Goal: Task Accomplishment & Management: Complete application form

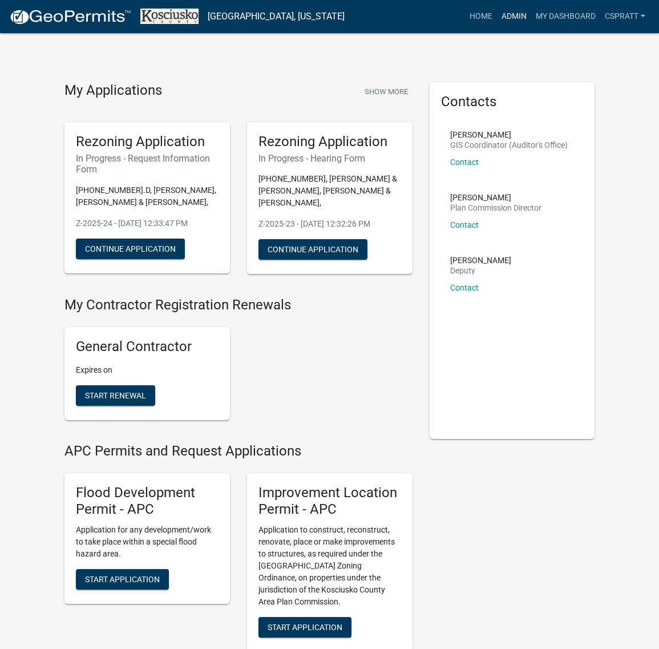
click at [497, 17] on link "Admin" at bounding box center [514, 17] width 34 height 22
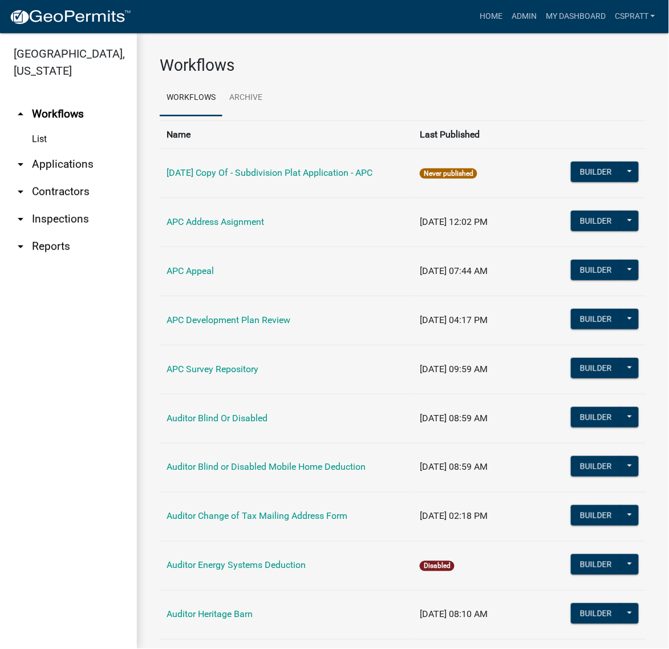
click at [84, 178] on link "arrow_drop_down Applications" at bounding box center [68, 164] width 137 height 27
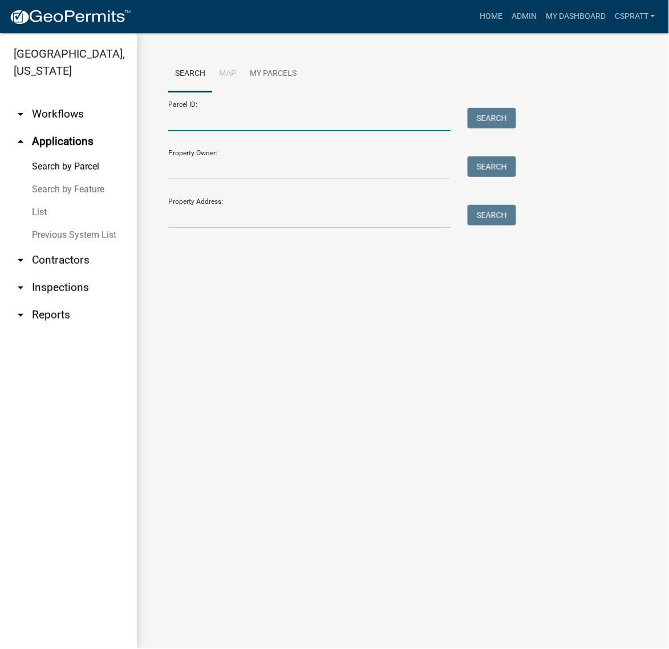
click at [183, 131] on input "Parcel ID:" at bounding box center [309, 119] width 282 height 23
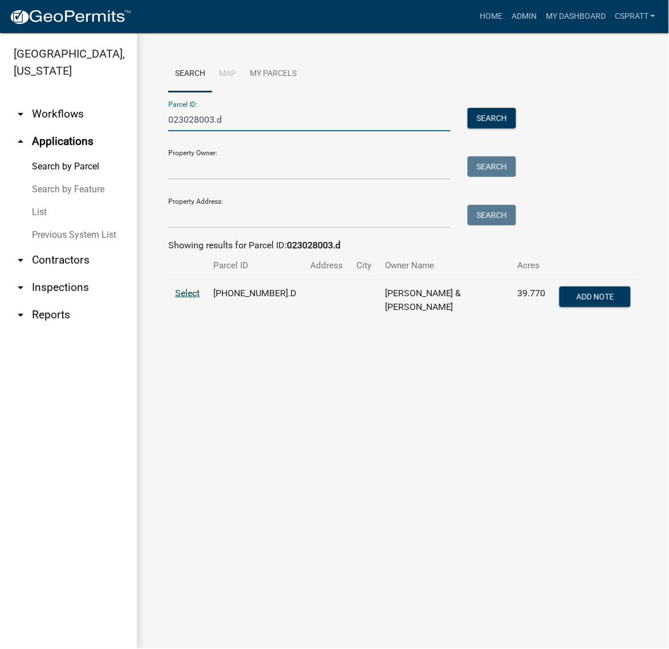
type input "023028003.d"
click at [195, 298] on span "Select" at bounding box center [187, 293] width 25 height 11
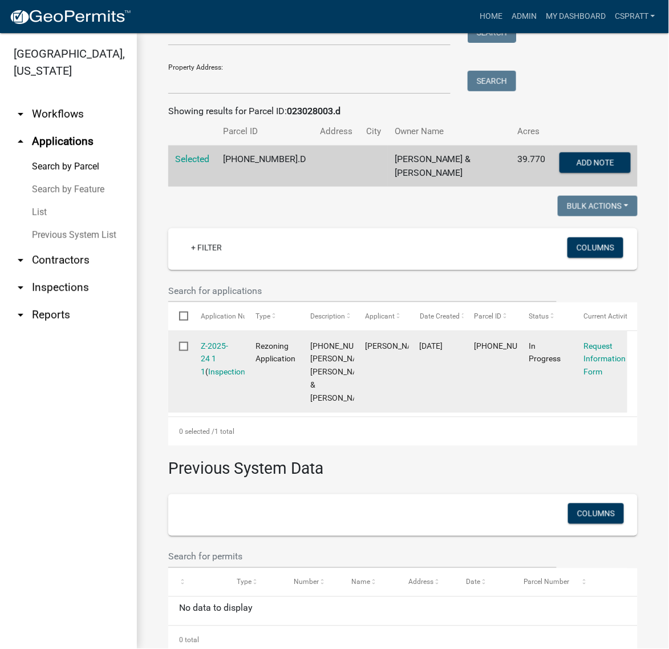
scroll to position [143, 0]
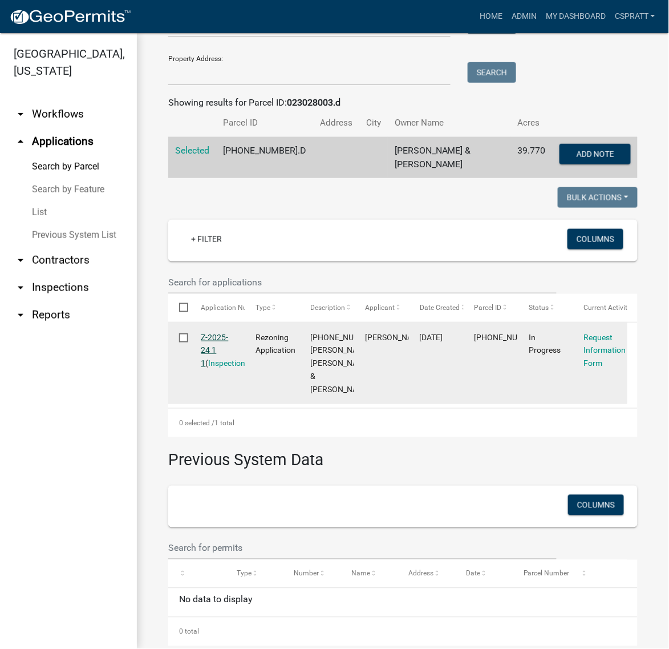
click at [225, 368] on link "Z-2025-24 1 1" at bounding box center [214, 350] width 27 height 35
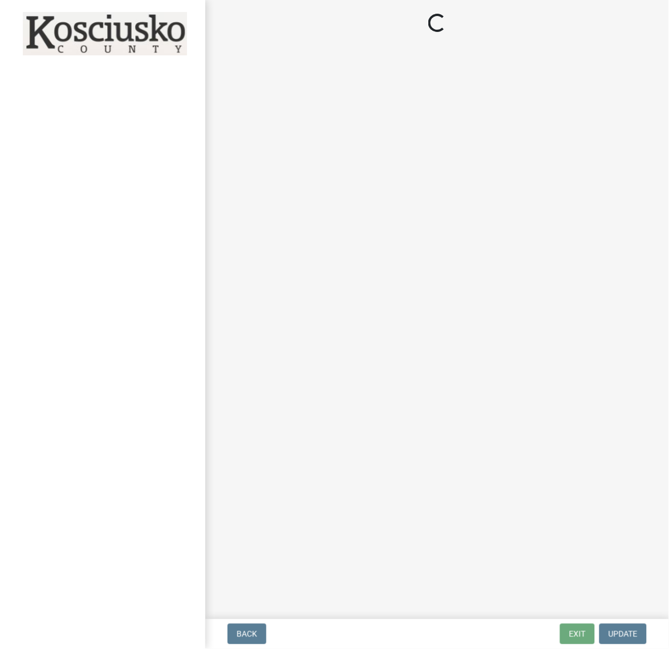
select select "ea119d11-e52e-4559-b746-af06211fe819"
select select "1a0df9d1-9b85-4f0f-a9bd-f69fcb724106"
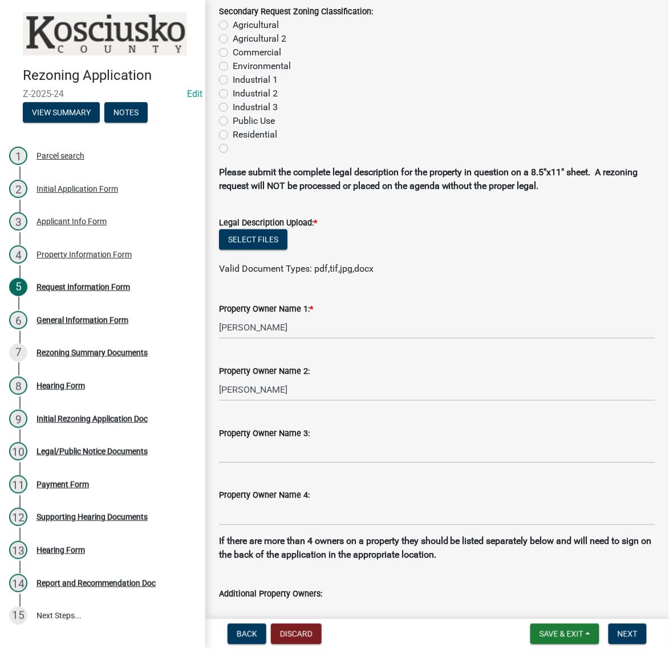
scroll to position [285, 0]
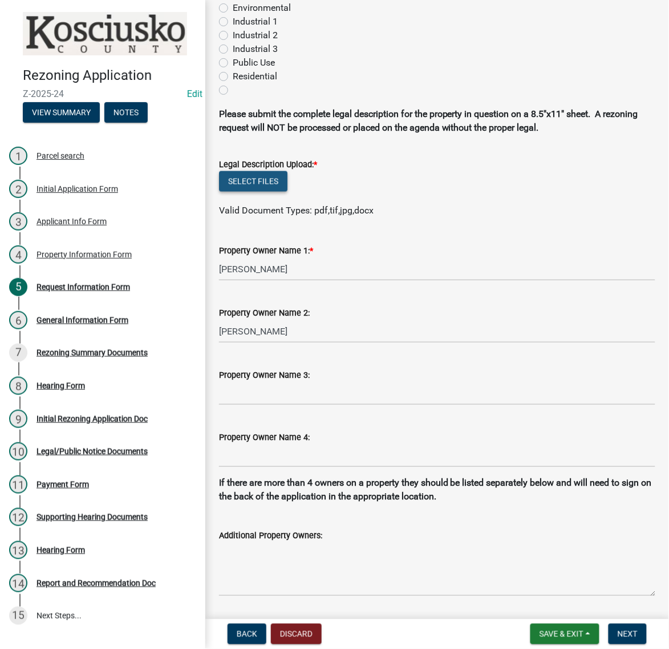
click at [287, 192] on button "Select files" at bounding box center [253, 181] width 68 height 21
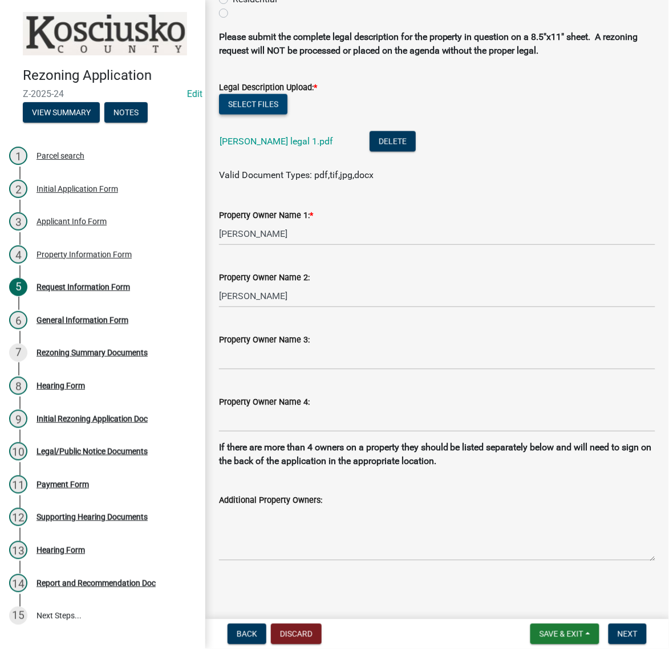
scroll to position [630, 0]
click at [621, 629] on span "Next" at bounding box center [628, 633] width 20 height 9
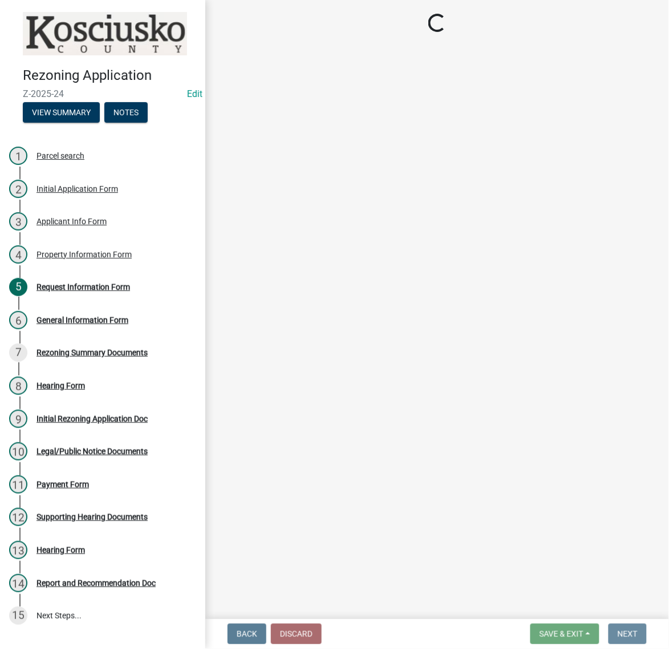
scroll to position [0, 0]
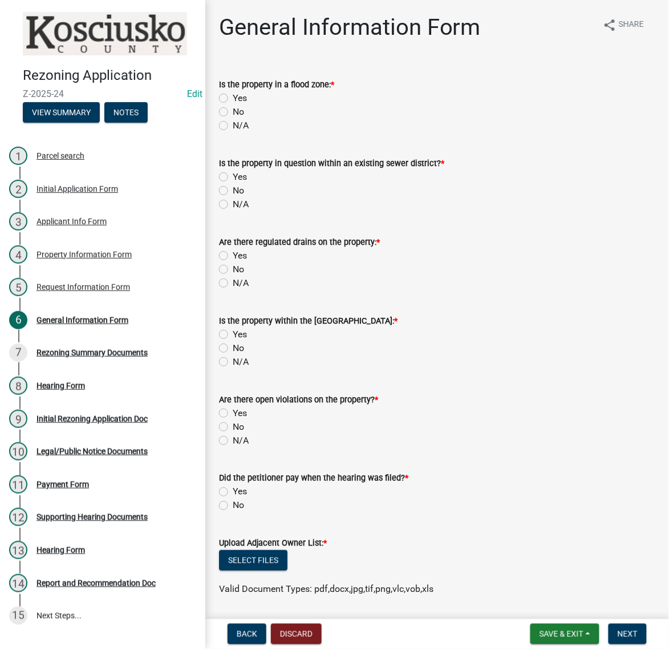
click at [233, 119] on label "No" at bounding box center [238, 112] width 11 height 14
click at [233, 112] on input "No" at bounding box center [236, 108] width 7 height 7
radio input "true"
click at [233, 197] on label "No" at bounding box center [238, 191] width 11 height 14
click at [233, 191] on input "No" at bounding box center [236, 187] width 7 height 7
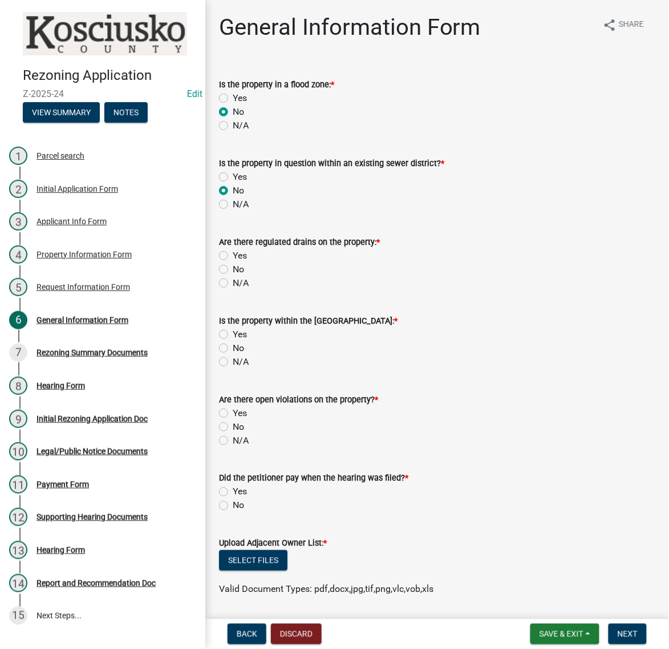
radio input "true"
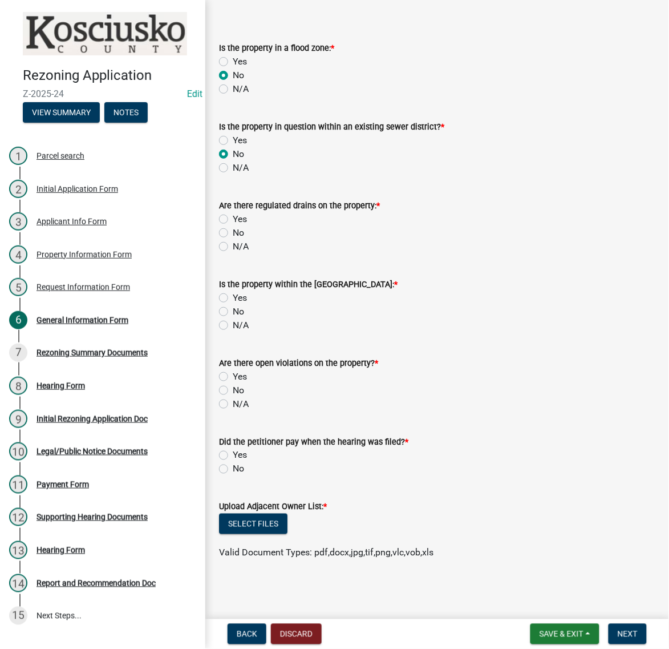
click at [233, 226] on label "Yes" at bounding box center [240, 219] width 14 height 14
click at [233, 220] on input "Yes" at bounding box center [236, 215] width 7 height 7
radio input "true"
click at [233, 305] on label "No" at bounding box center [238, 312] width 11 height 14
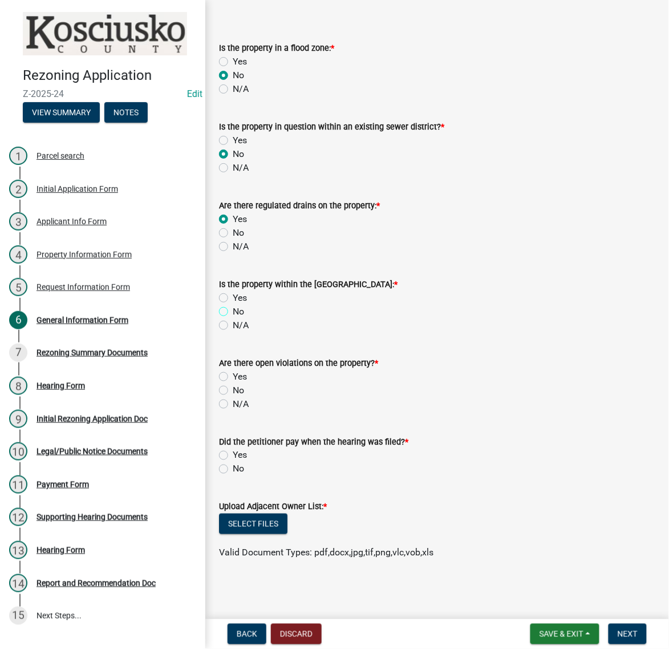
click at [233, 305] on input "No" at bounding box center [236, 308] width 7 height 7
radio input "true"
click at [233, 390] on label "No" at bounding box center [238, 390] width 11 height 14
click at [233, 390] on input "No" at bounding box center [236, 386] width 7 height 7
radio input "true"
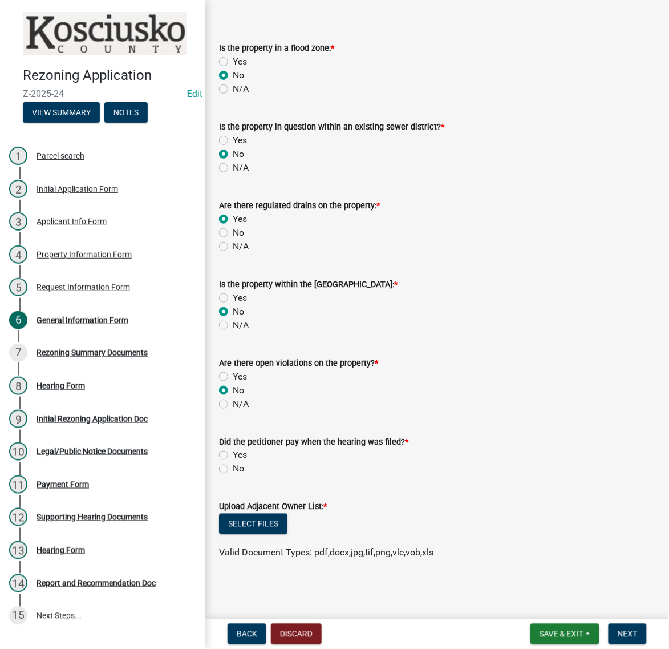
scroll to position [190, 0]
click at [233, 462] on label "No" at bounding box center [238, 469] width 11 height 14
click at [233, 462] on input "No" at bounding box center [236, 465] width 7 height 7
radio input "true"
click at [288, 513] on button "Select files" at bounding box center [253, 523] width 68 height 21
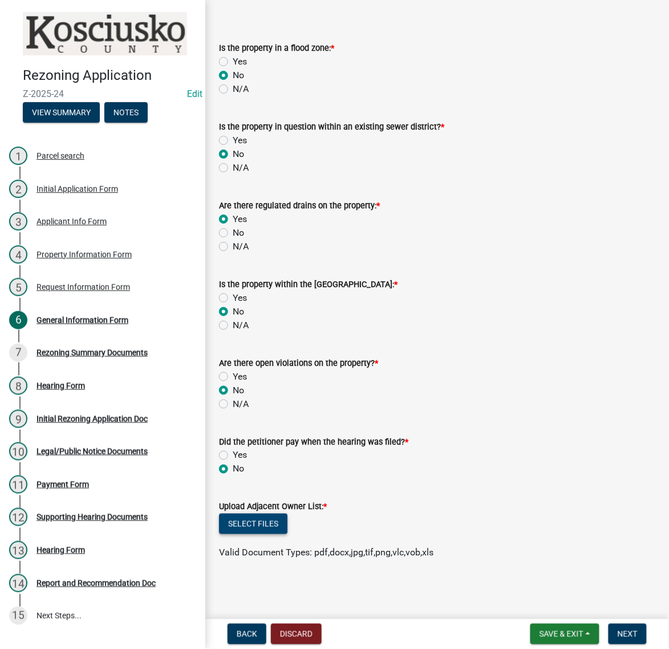
click at [284, 513] on button "Select files" at bounding box center [253, 523] width 68 height 21
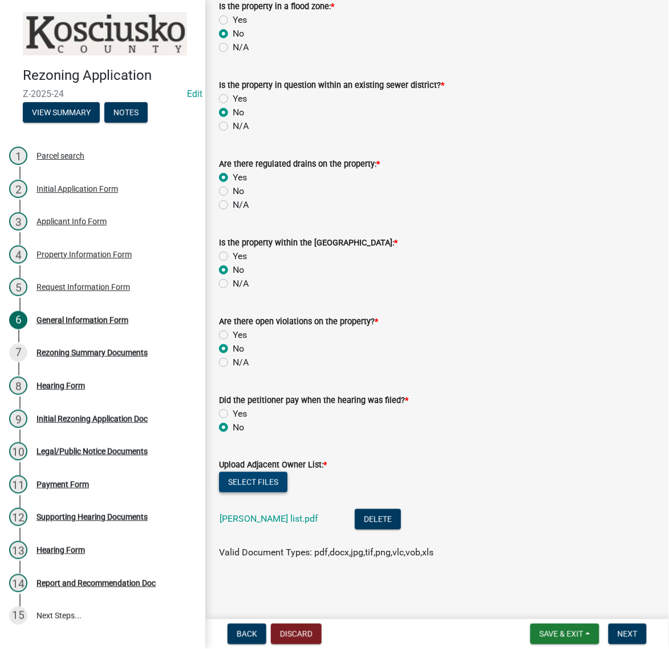
scroll to position [242, 0]
click at [637, 629] on button "Next" at bounding box center [628, 634] width 38 height 21
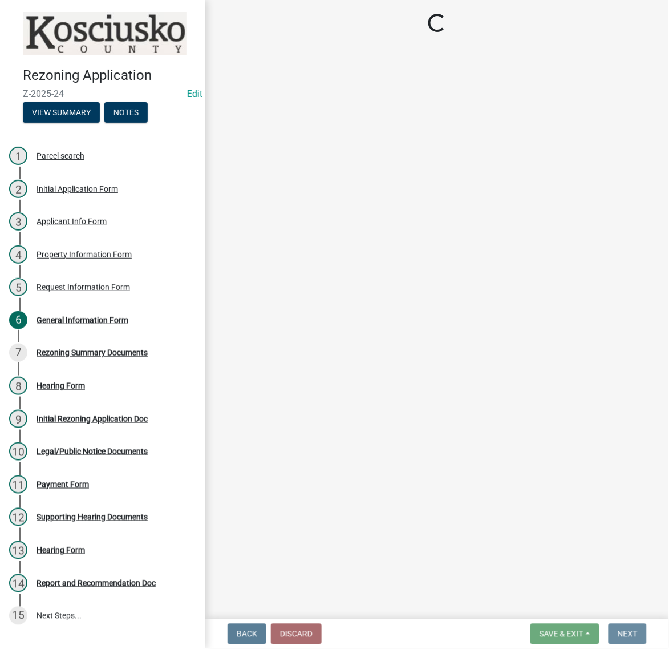
scroll to position [0, 0]
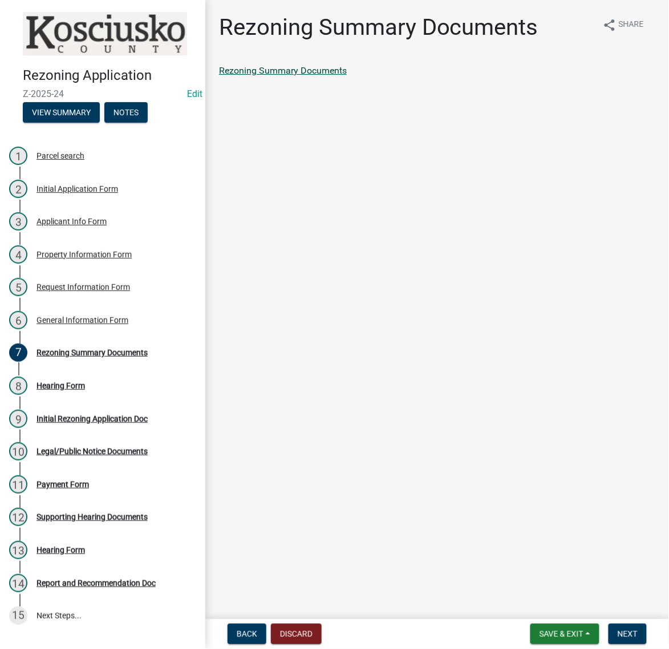
click at [347, 76] on link "Rezoning Summary Documents" at bounding box center [283, 70] width 128 height 11
click at [632, 636] on span "Next" at bounding box center [628, 633] width 20 height 9
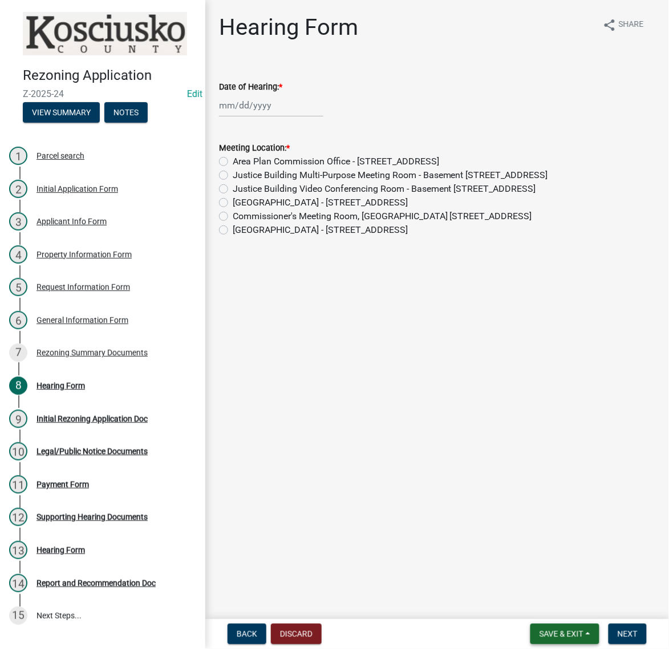
click at [540, 634] on span "Save & Exit" at bounding box center [562, 633] width 44 height 9
click at [508, 594] on button "Save & Exit" at bounding box center [553, 598] width 91 height 27
